Goal: Task Accomplishment & Management: Complete application form

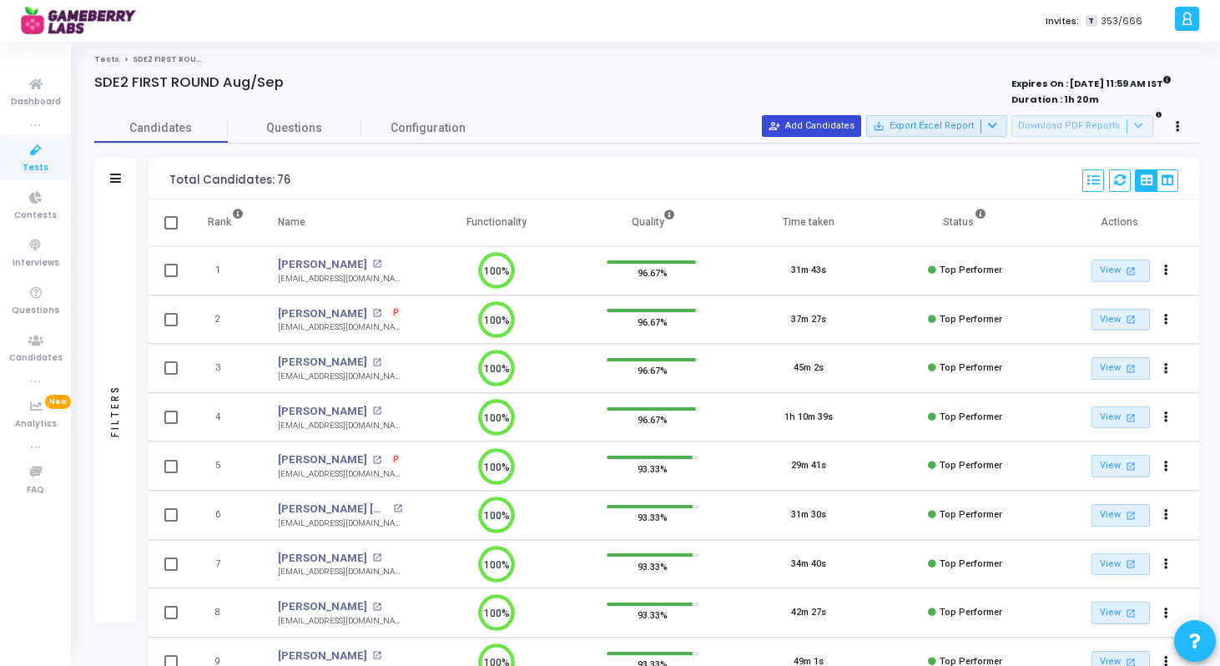
click at [821, 125] on button "person_add_alt Add Candidates" at bounding box center [811, 126] width 99 height 22
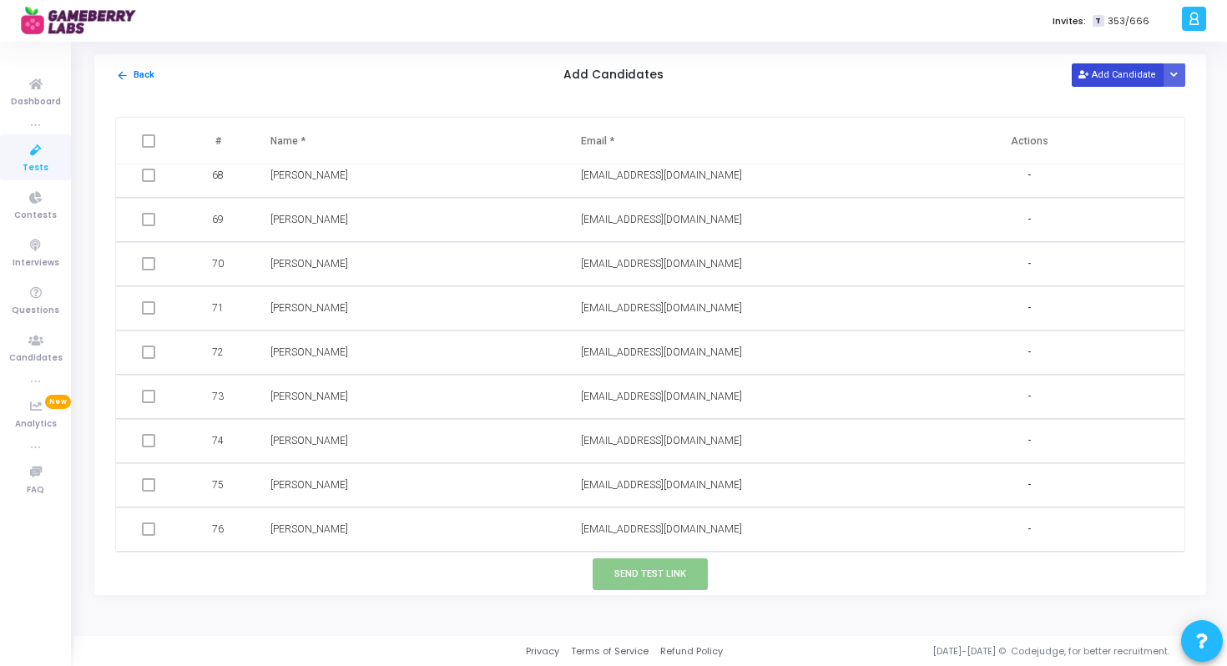
click at [1125, 75] on button "Add Candidate" at bounding box center [1118, 74] width 92 height 23
click at [662, 539] on input "text" at bounding box center [676, 530] width 191 height 28
paste input "Sai Kiran Dachepally dachepallysaikiran@gmail.com"
click at [631, 531] on input "Sai Kiran Dachepally dachepallysaikiran@gmail.com" at bounding box center [676, 530] width 191 height 28
drag, startPoint x: 633, startPoint y: 534, endPoint x: 591, endPoint y: 543, distance: 42.6
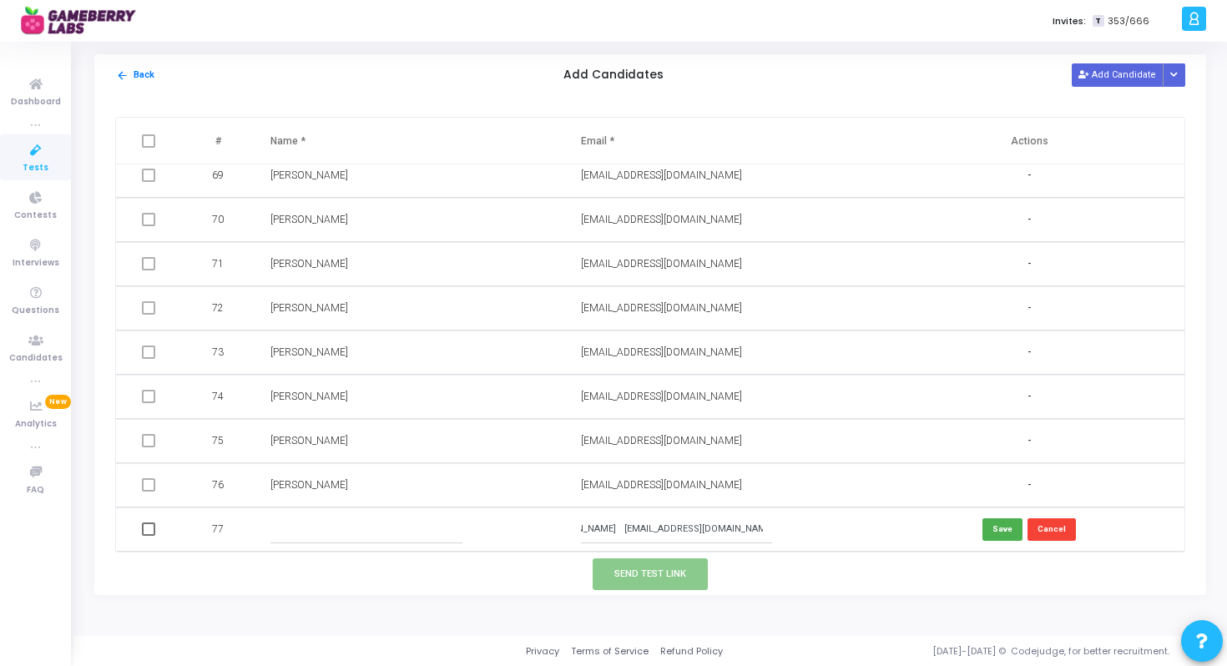
click at [591, 543] on input "Sai Kiran Dachepally dachepallysaikiran@gmail.com" at bounding box center [676, 530] width 191 height 28
drag, startPoint x: 634, startPoint y: 531, endPoint x: 539, endPoint y: 516, distance: 96.3
click at [539, 516] on tr "77 Sai Kiran Dachepally dachepallysaikiran@gmail.com Save Cancel" at bounding box center [650, 530] width 1069 height 44
type input "dachepallysaikiran@gmail.com"
click at [351, 537] on input "text" at bounding box center [365, 530] width 191 height 28
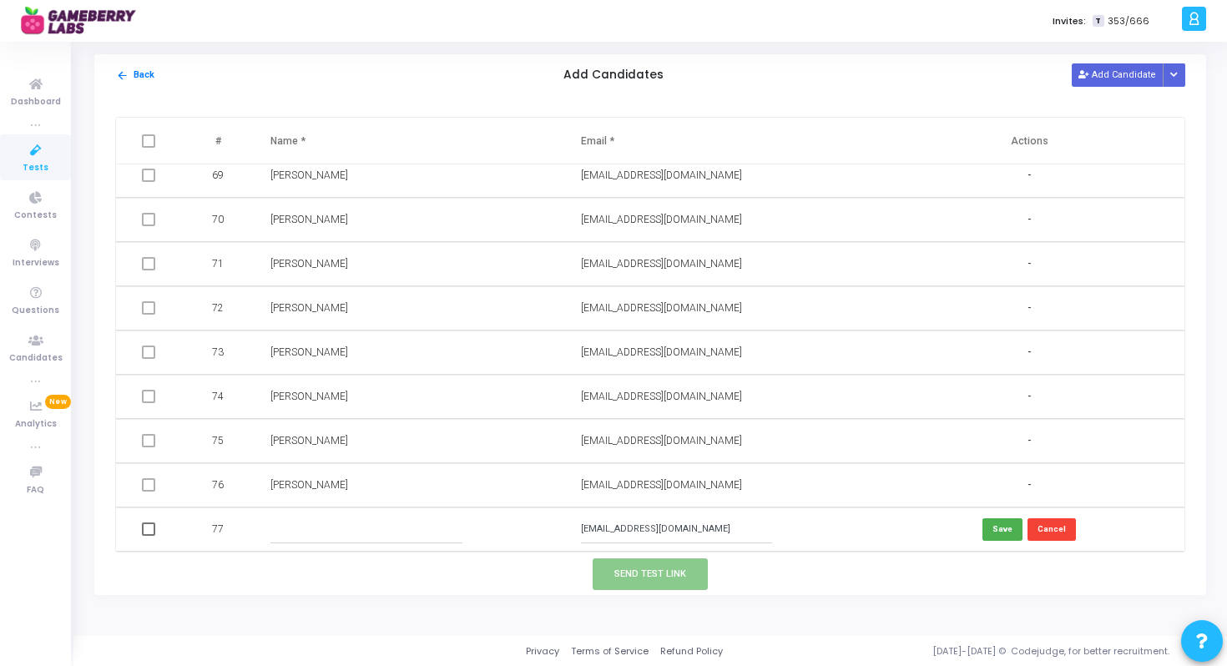
paste input "Sai Kiran Dachepally"
type input "Sai Kiran Dachepally"
click at [1005, 528] on button "Save" at bounding box center [1003, 529] width 40 height 23
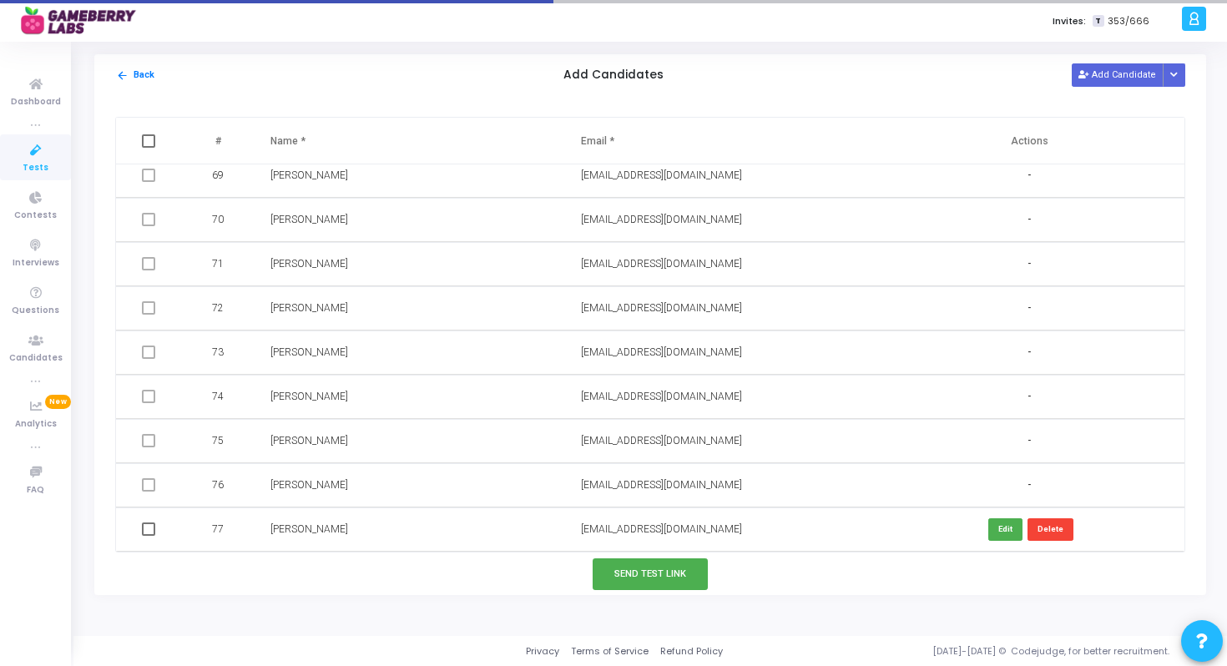
click at [151, 526] on span at bounding box center [148, 529] width 13 height 13
click at [149, 536] on input "checkbox" at bounding box center [148, 536] width 1 height 1
checkbox input "true"
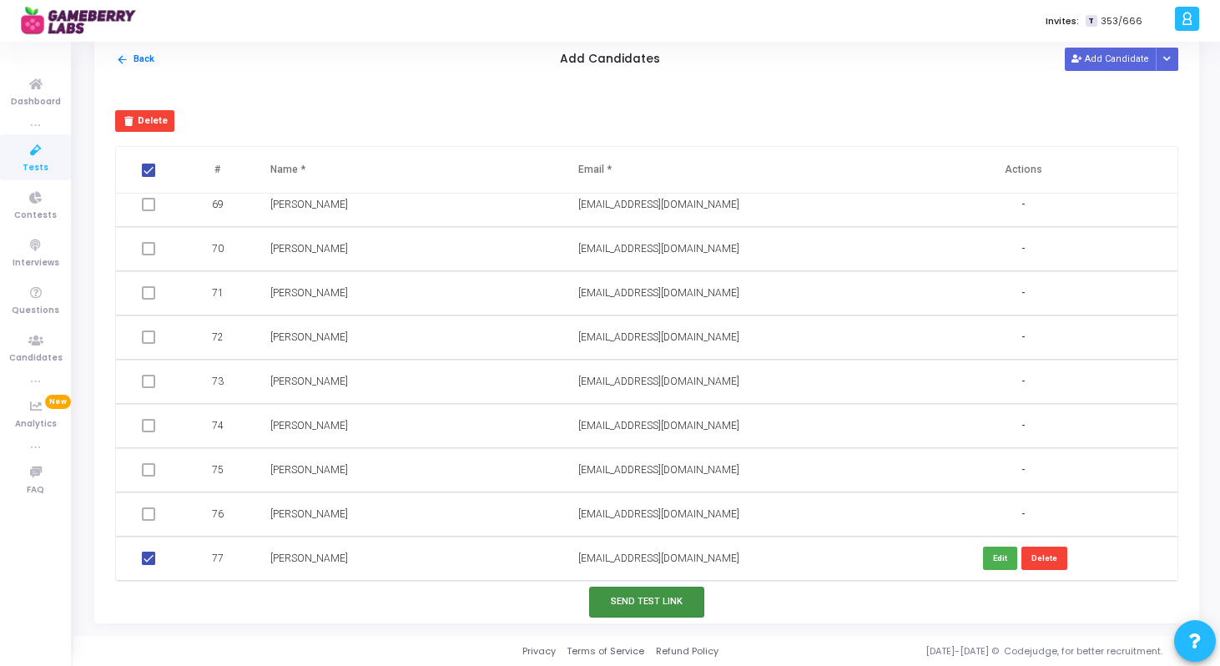
click at [695, 604] on button "Send Test Link" at bounding box center [646, 602] width 115 height 31
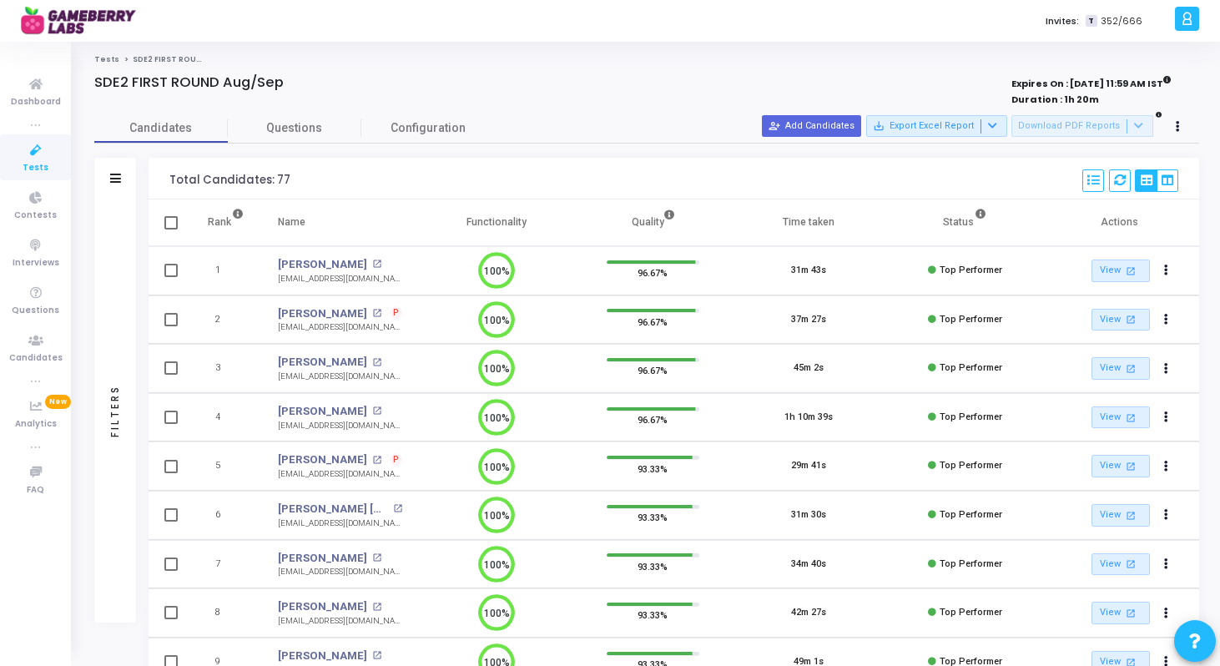
scroll to position [8, 8]
click at [826, 124] on button "person_add_alt Add Candidates" at bounding box center [811, 126] width 99 height 22
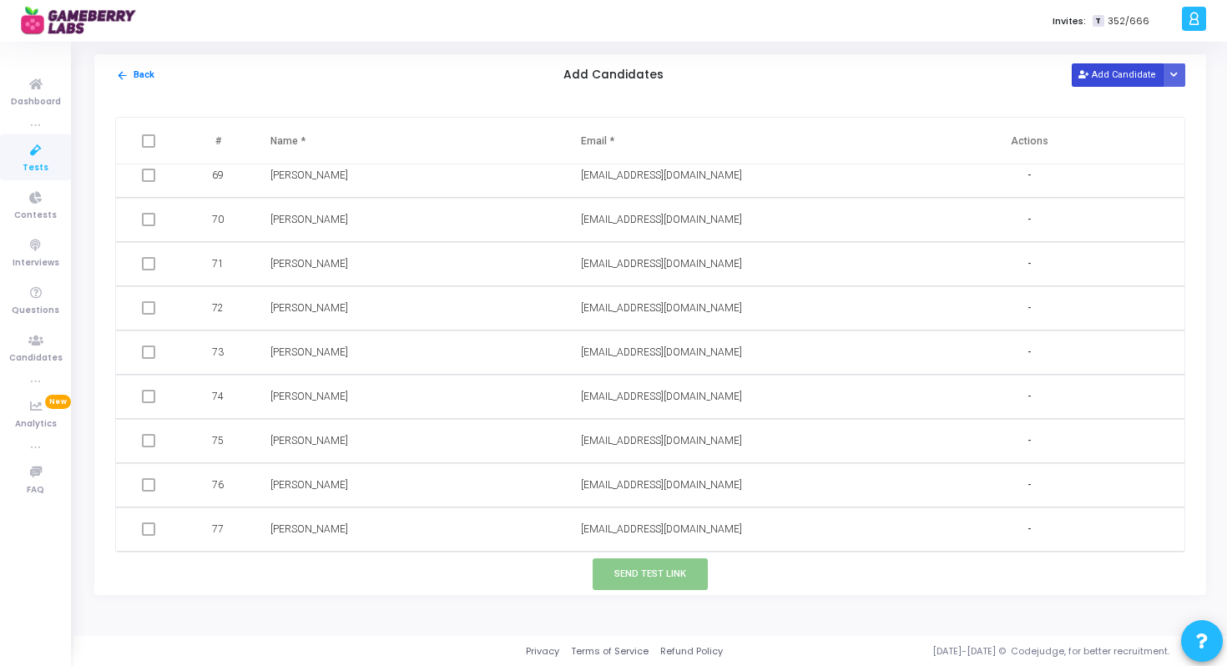
click at [1105, 80] on button "Add Candidate" at bounding box center [1118, 74] width 92 height 23
click at [629, 537] on input "text" at bounding box center [676, 530] width 191 height 28
paste input "Lakshya Singh Lalotra lakshyalalotra@gmail.com"
drag, startPoint x: 651, startPoint y: 533, endPoint x: 554, endPoint y: 533, distance: 96.8
click at [554, 533] on tr "78 Lakshya Singh Lalotra lakshyalalotra@gmail.com Save Cancel" at bounding box center [650, 530] width 1069 height 44
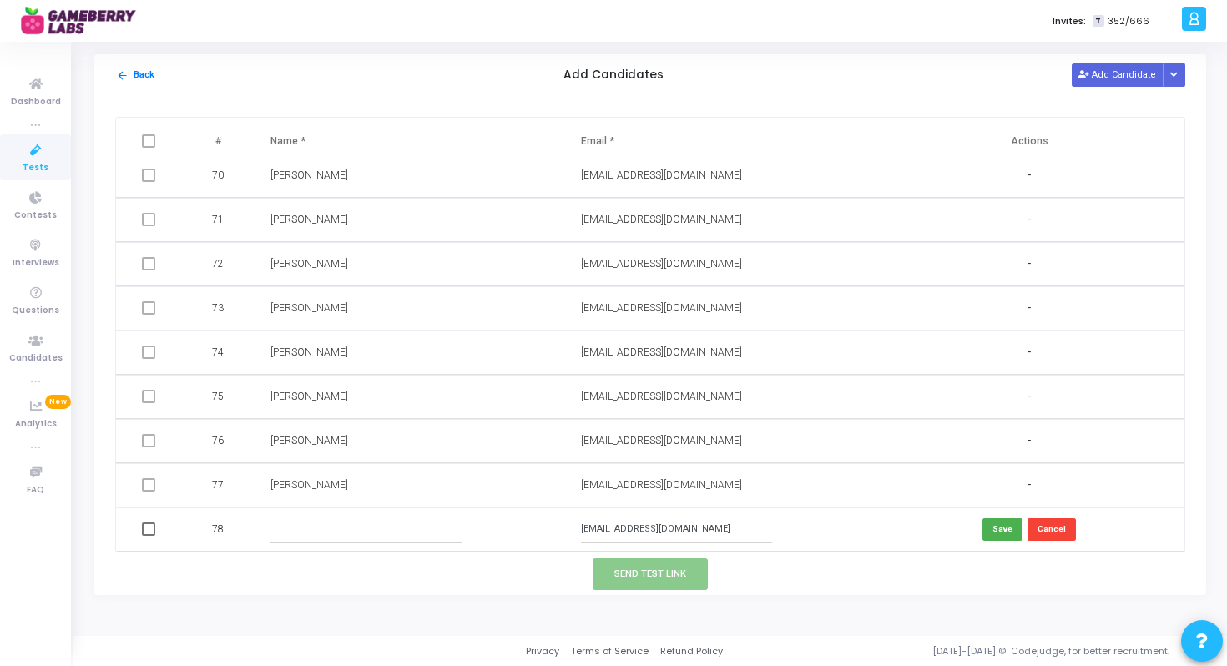
type input "lakshyalalotra@gmail.com"
click at [375, 526] on input "text" at bounding box center [365, 530] width 191 height 28
paste input "Lakshya Singh Lalotra"
type input "Lakshya Singh Lalotra"
click at [993, 533] on button "Save" at bounding box center [1003, 529] width 40 height 23
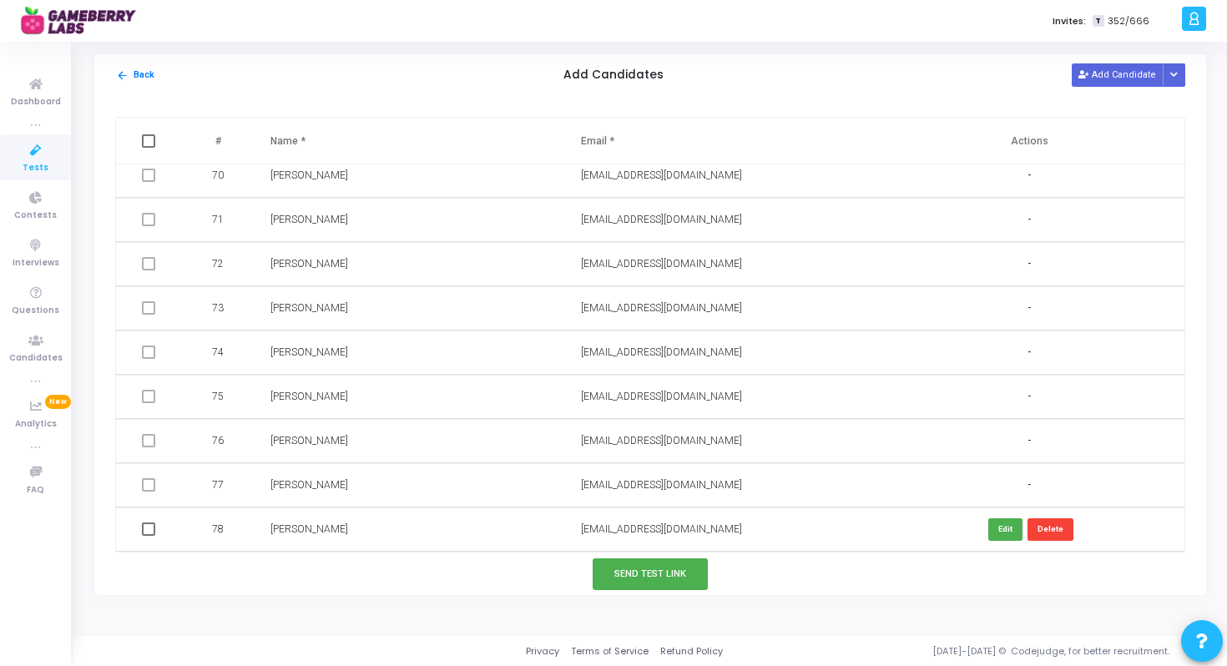
click at [154, 529] on span at bounding box center [148, 529] width 13 height 13
click at [149, 536] on input "checkbox" at bounding box center [148, 536] width 1 height 1
checkbox input "true"
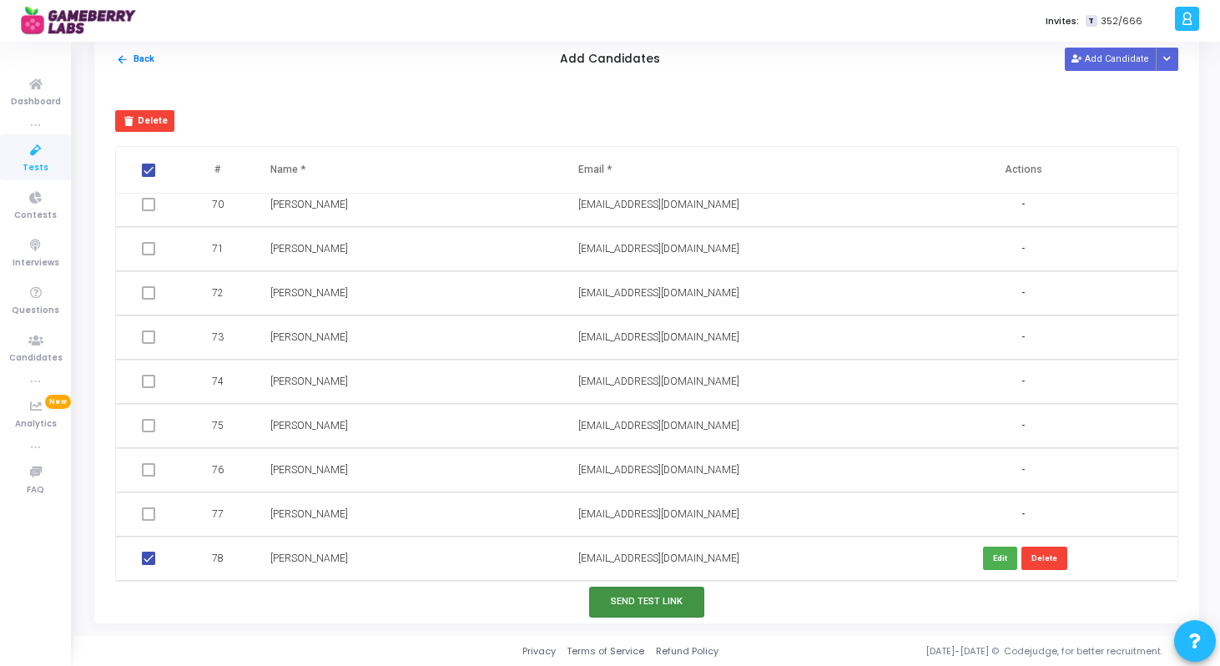
click at [633, 594] on button "Send Test Link" at bounding box center [646, 602] width 115 height 31
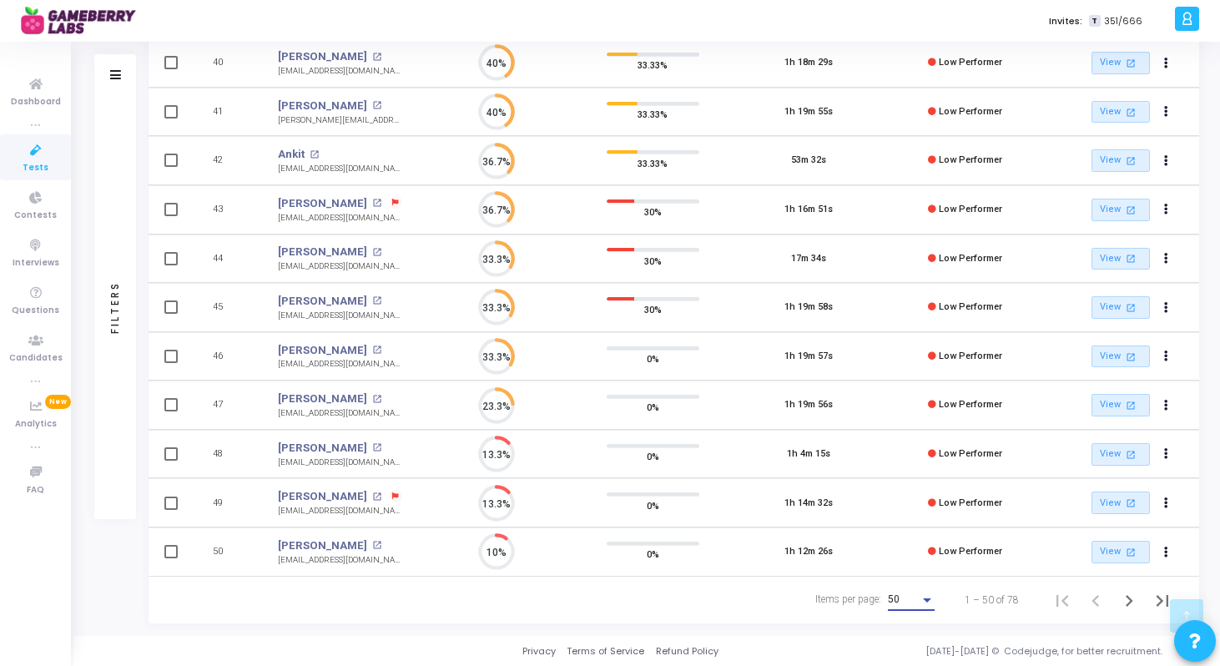
click at [917, 599] on div "50" at bounding box center [904, 600] width 32 height 12
click at [910, 608] on span "50" at bounding box center [912, 600] width 47 height 30
